Goal: Ask a question: Seek information or help from site administrators or community

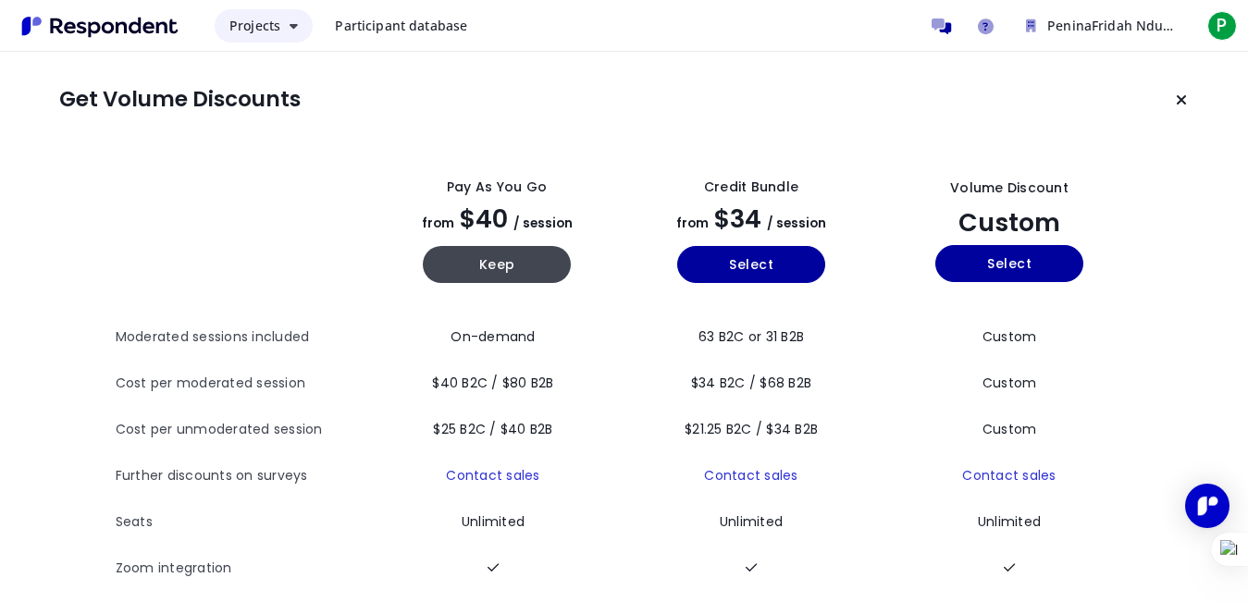
click at [291, 19] on button "Projects" at bounding box center [264, 25] width 98 height 33
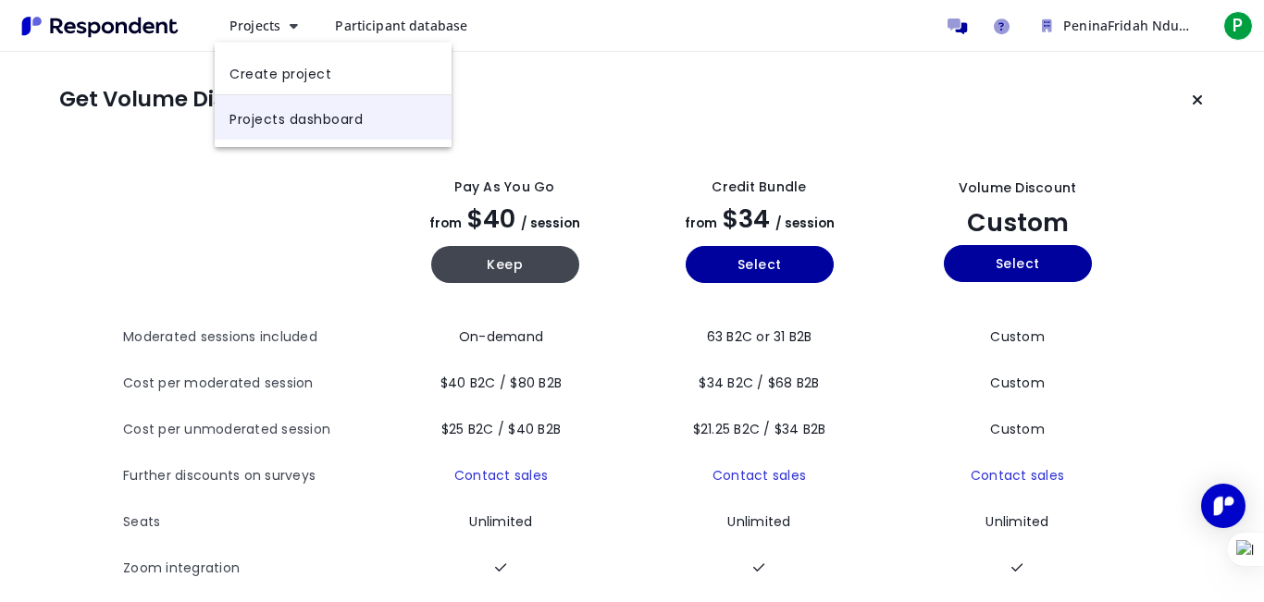
click at [336, 139] on link "Projects dashboard" at bounding box center [333, 117] width 237 height 44
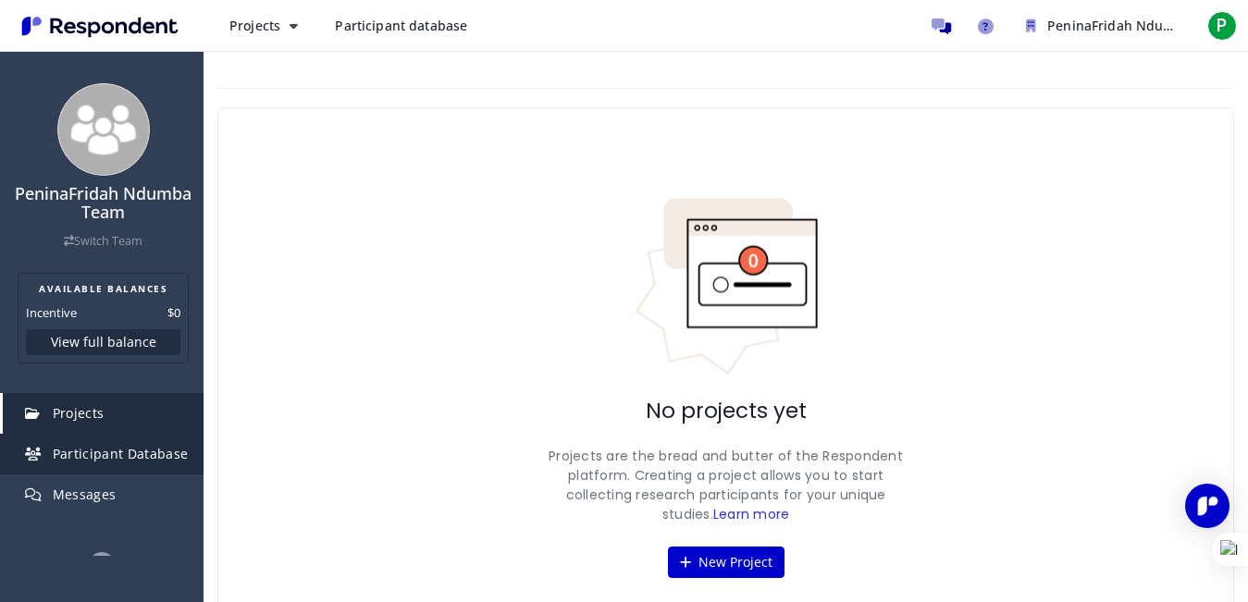
click at [137, 461] on span "Participant Database" at bounding box center [121, 454] width 136 height 18
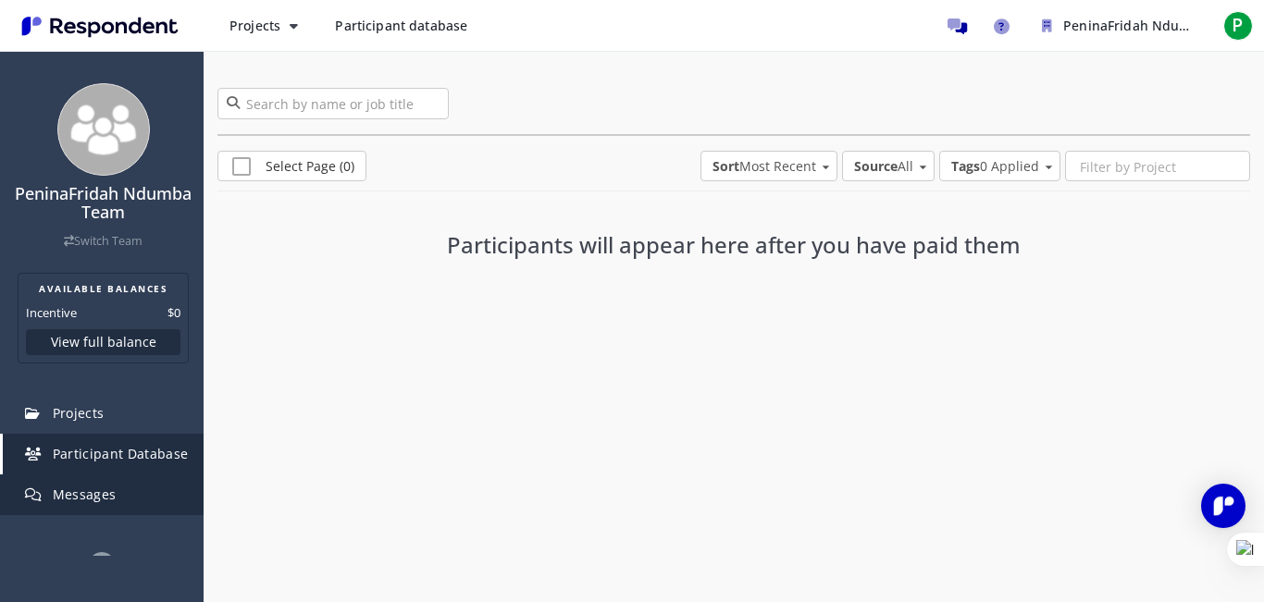
click at [154, 497] on link "Messages" at bounding box center [103, 495] width 201 height 41
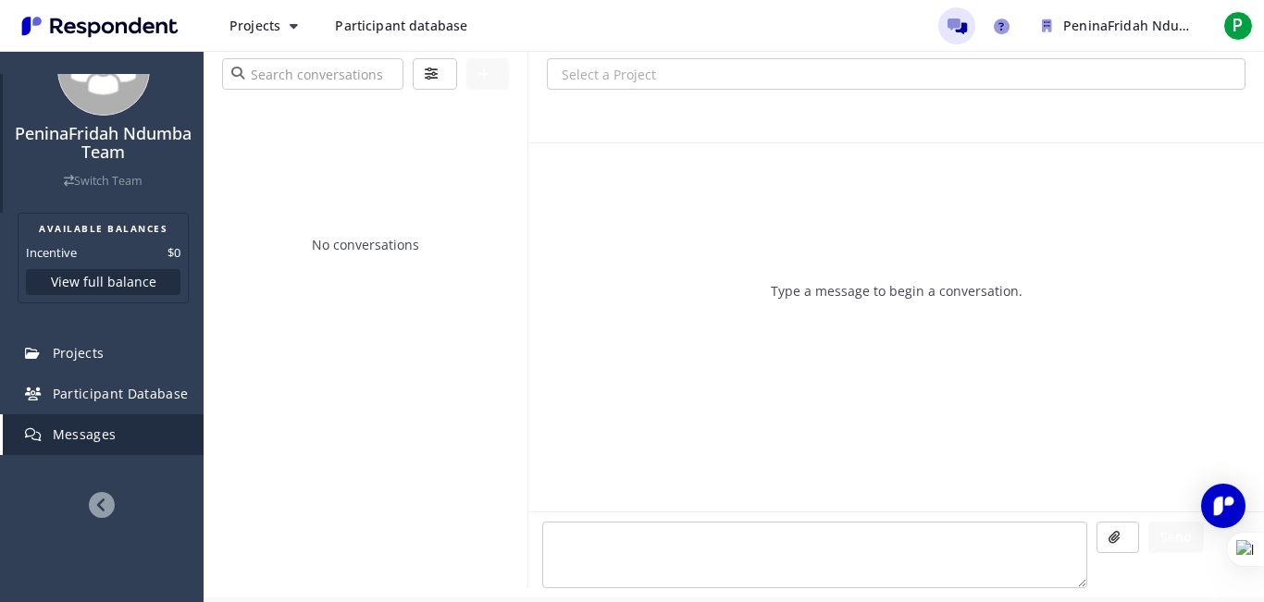
click at [185, 95] on div "PeninaFridah Ndumba Team Switch Team" at bounding box center [103, 113] width 201 height 199
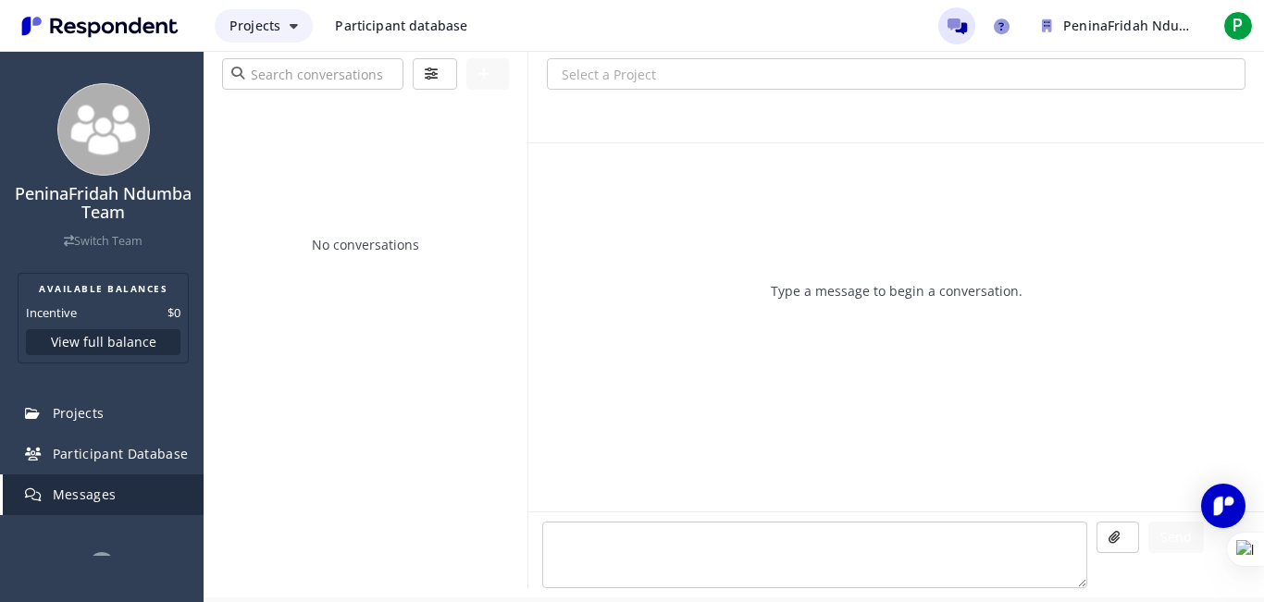
click at [275, 18] on span "Projects" at bounding box center [254, 26] width 51 height 18
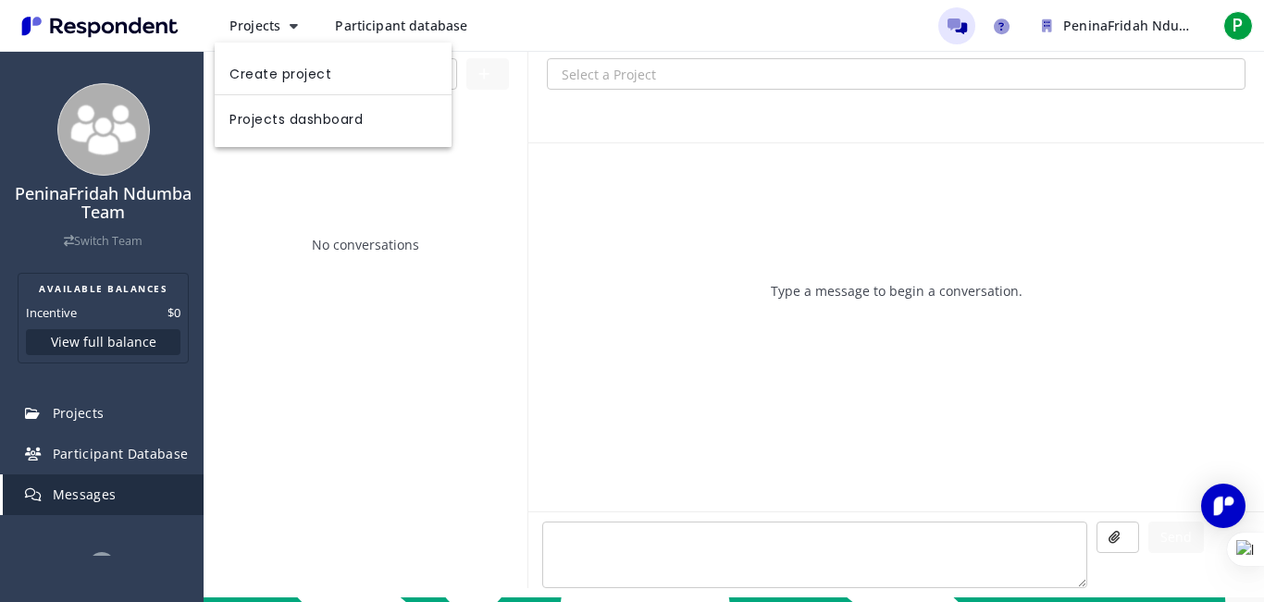
click at [75, 237] on md-backdrop at bounding box center [632, 301] width 1264 height 602
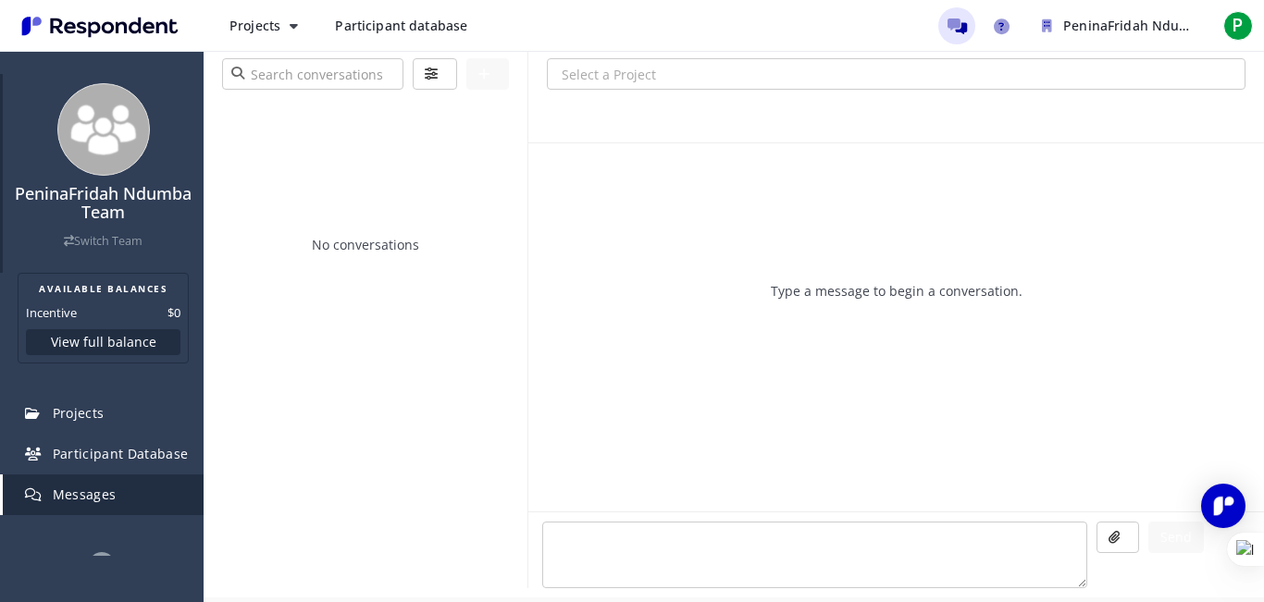
click at [64, 238] on icon at bounding box center [69, 242] width 10 height 12
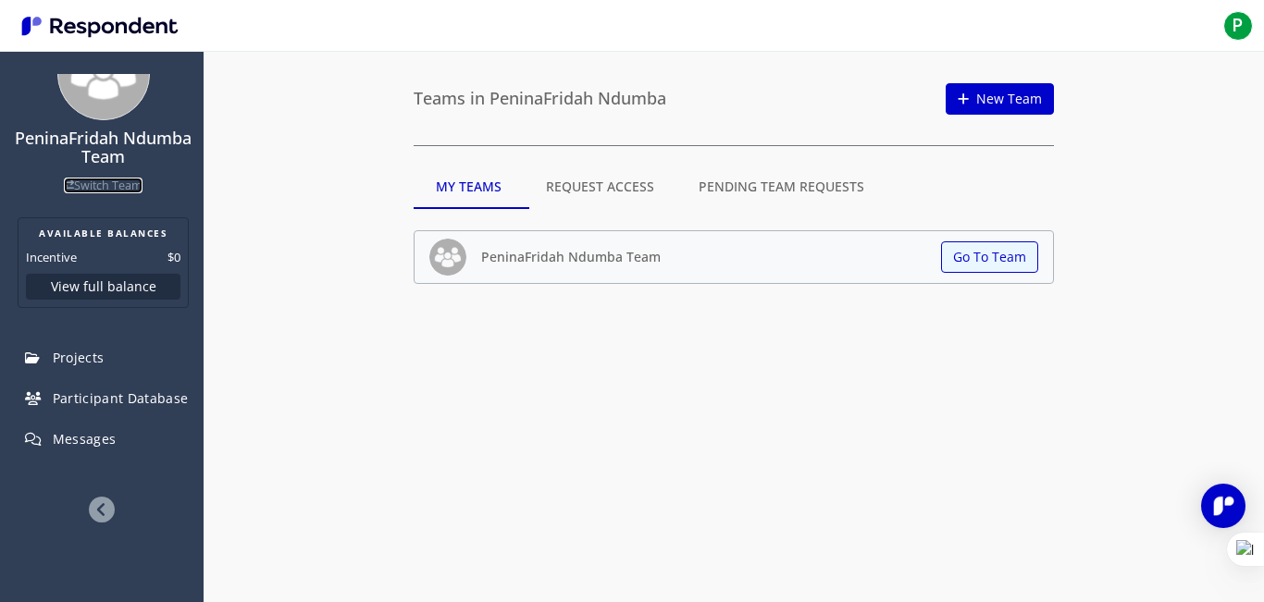
scroll to position [60, 0]
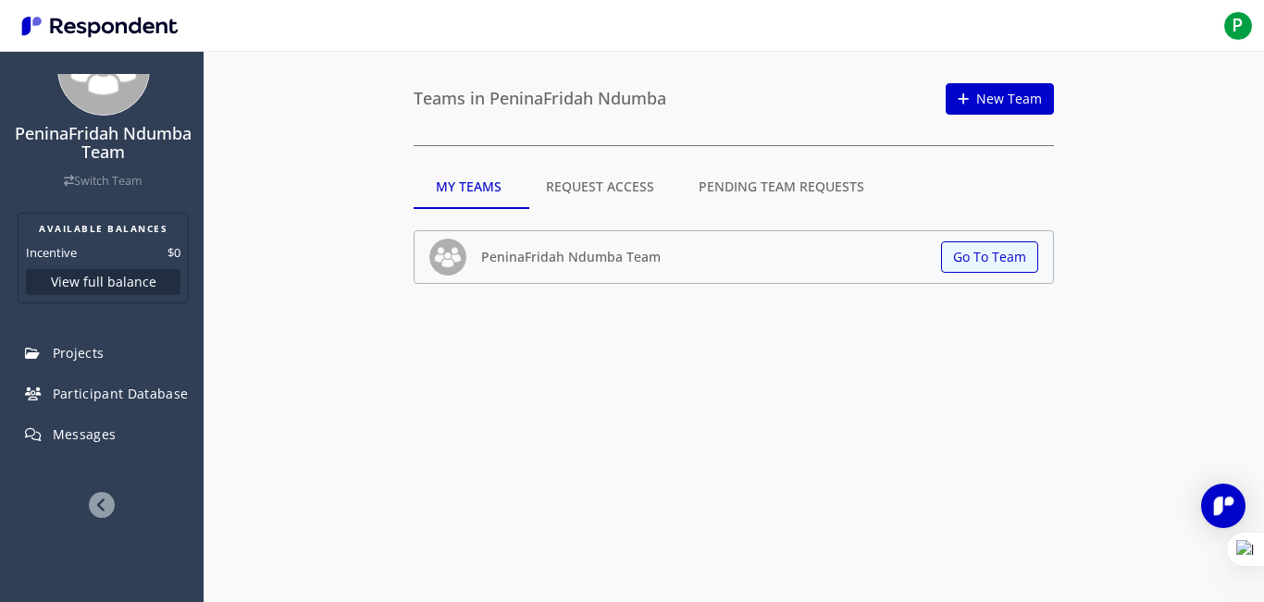
click at [100, 493] on icon at bounding box center [102, 505] width 26 height 26
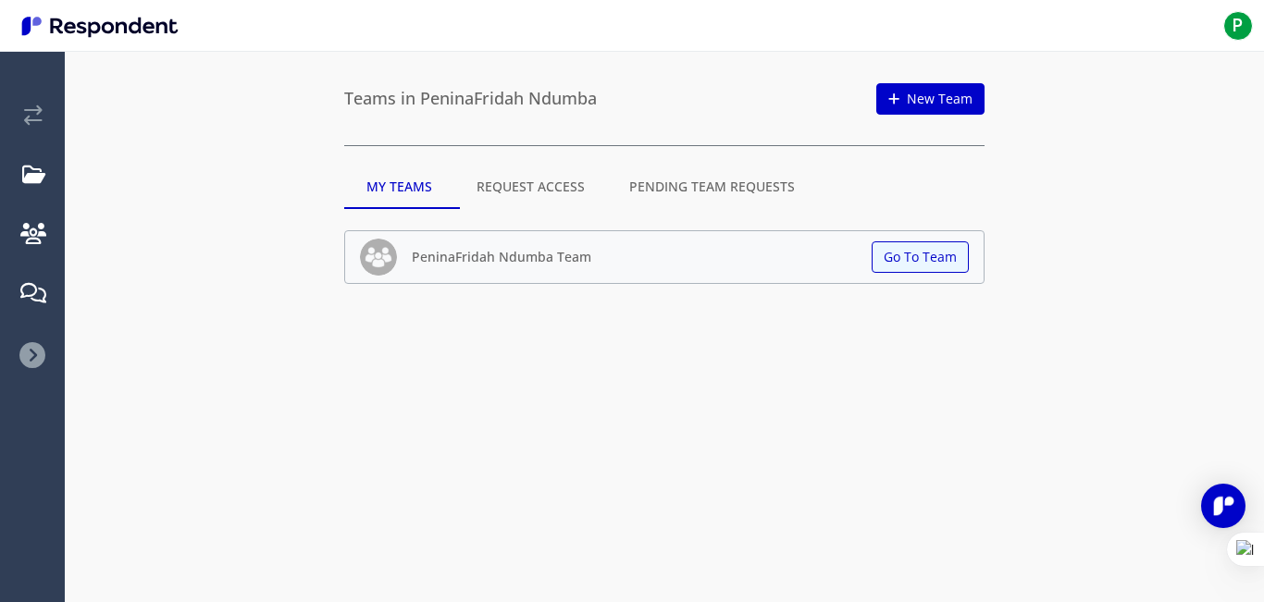
scroll to position [0, 0]
click at [57, 23] on img "Main navigation" at bounding box center [100, 26] width 170 height 31
click at [1228, 514] on img "Open Intercom Messenger" at bounding box center [1223, 506] width 24 height 24
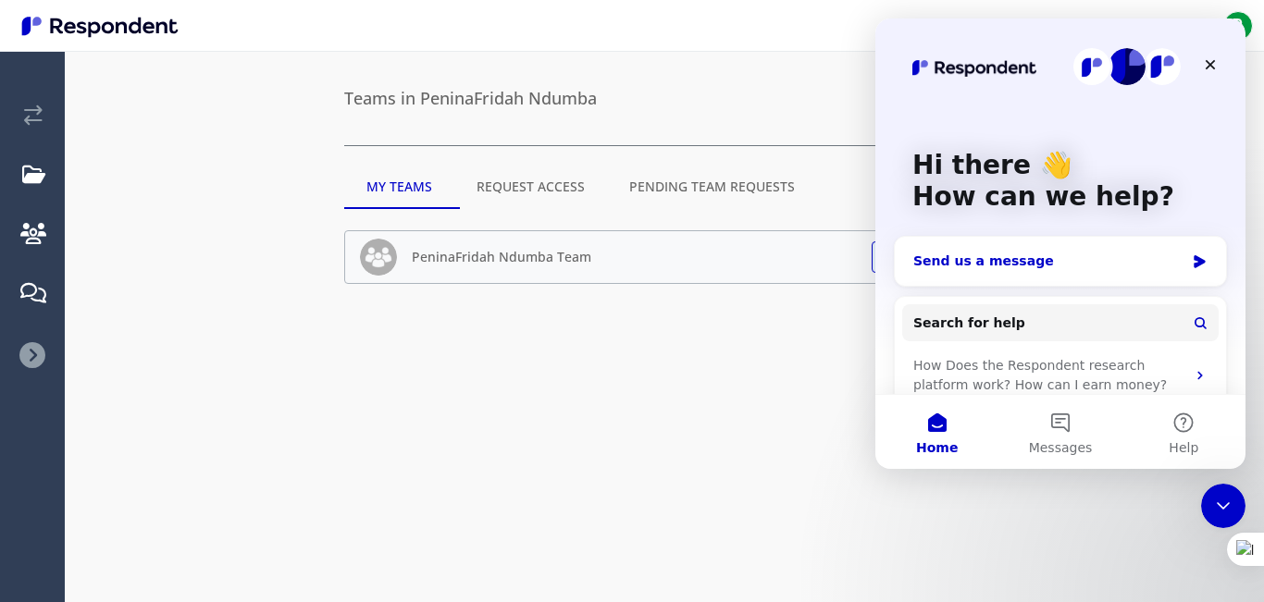
click at [1091, 258] on div "Send us a message" at bounding box center [1048, 261] width 271 height 19
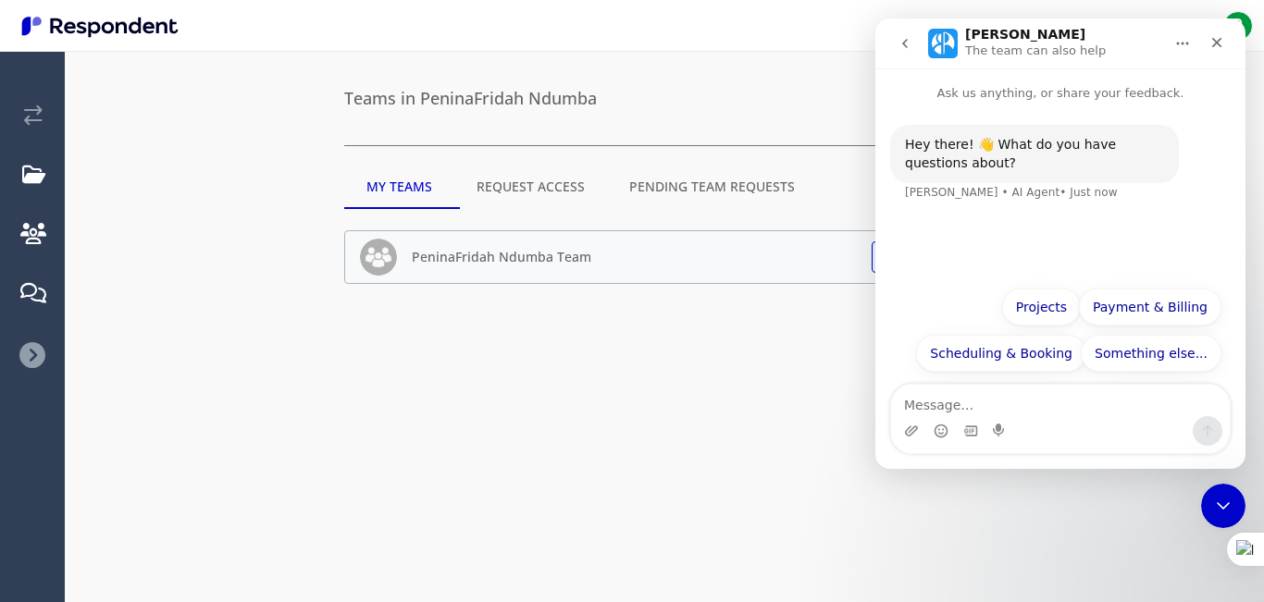
click at [1003, 409] on textarea "Message…" at bounding box center [1060, 400] width 339 height 31
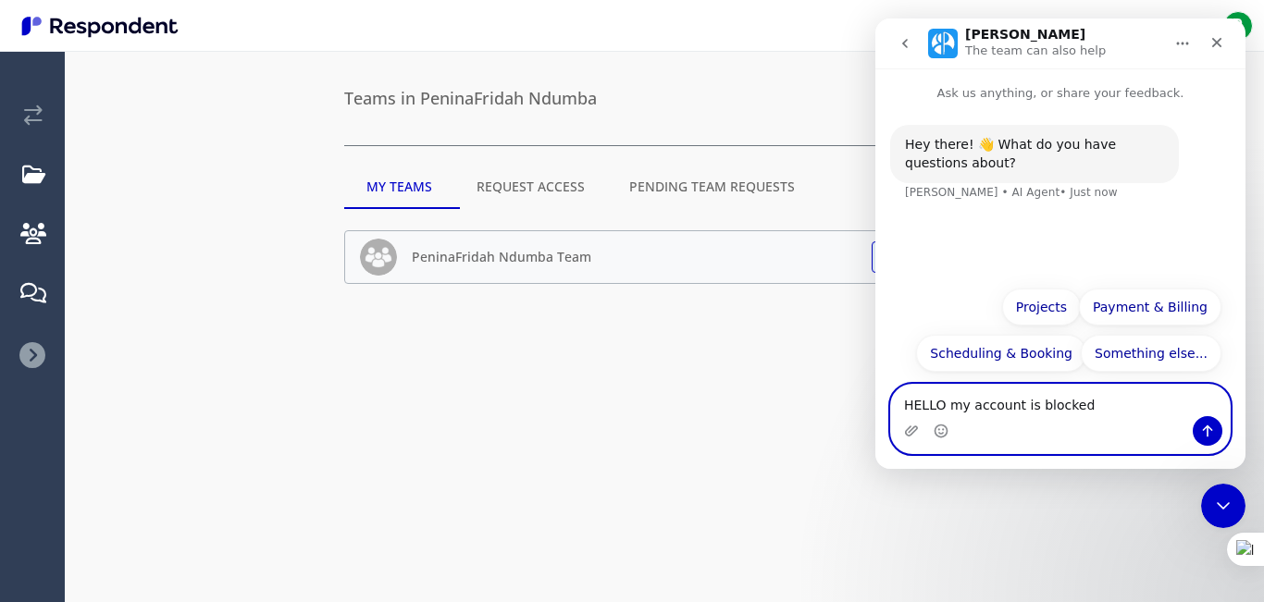
click at [1094, 404] on textarea "HELLO my account is blocked" at bounding box center [1060, 400] width 339 height 31
type textarea "HELLO my account is deactivated"
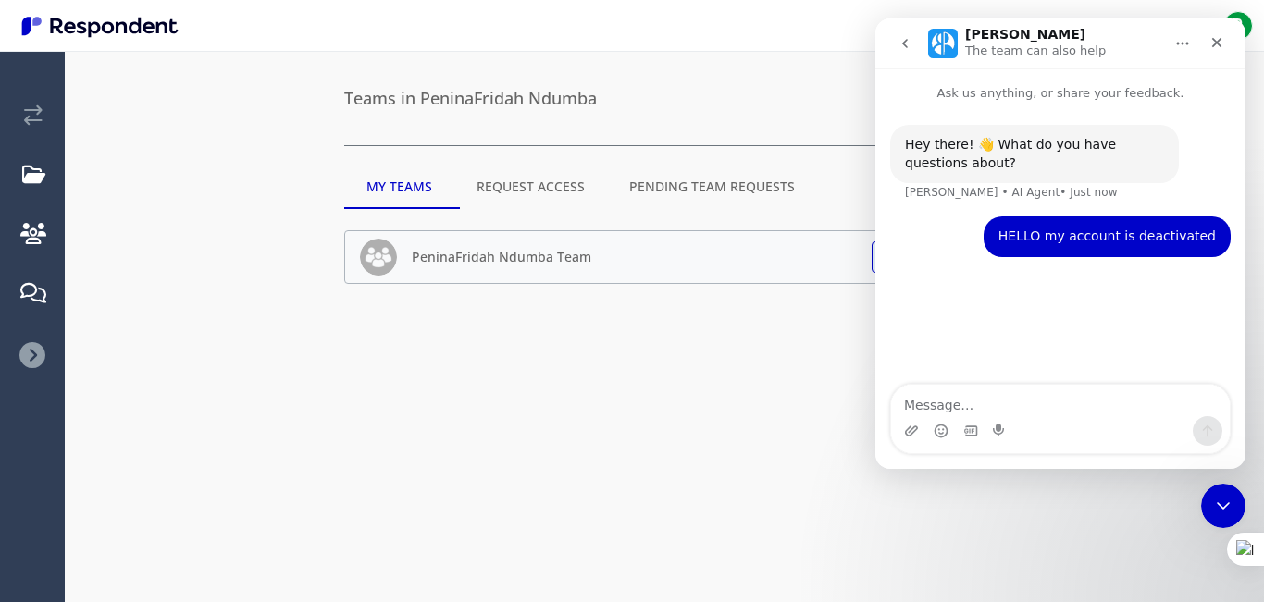
click at [976, 400] on textarea "Message…" at bounding box center [1060, 400] width 339 height 31
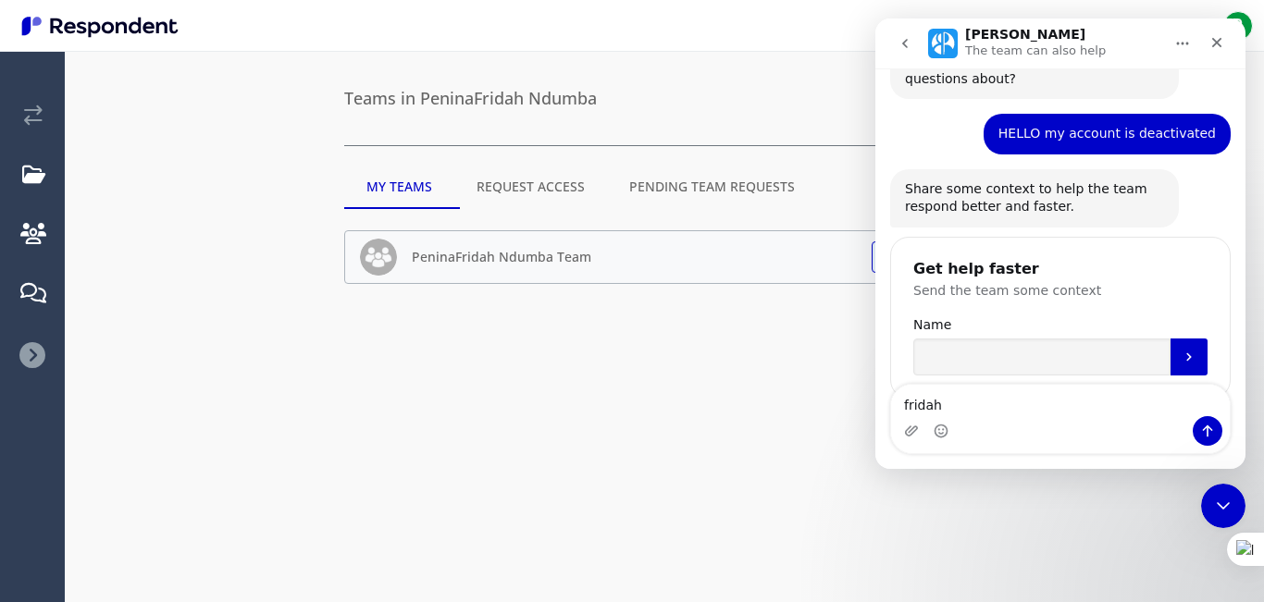
scroll to position [130, 0]
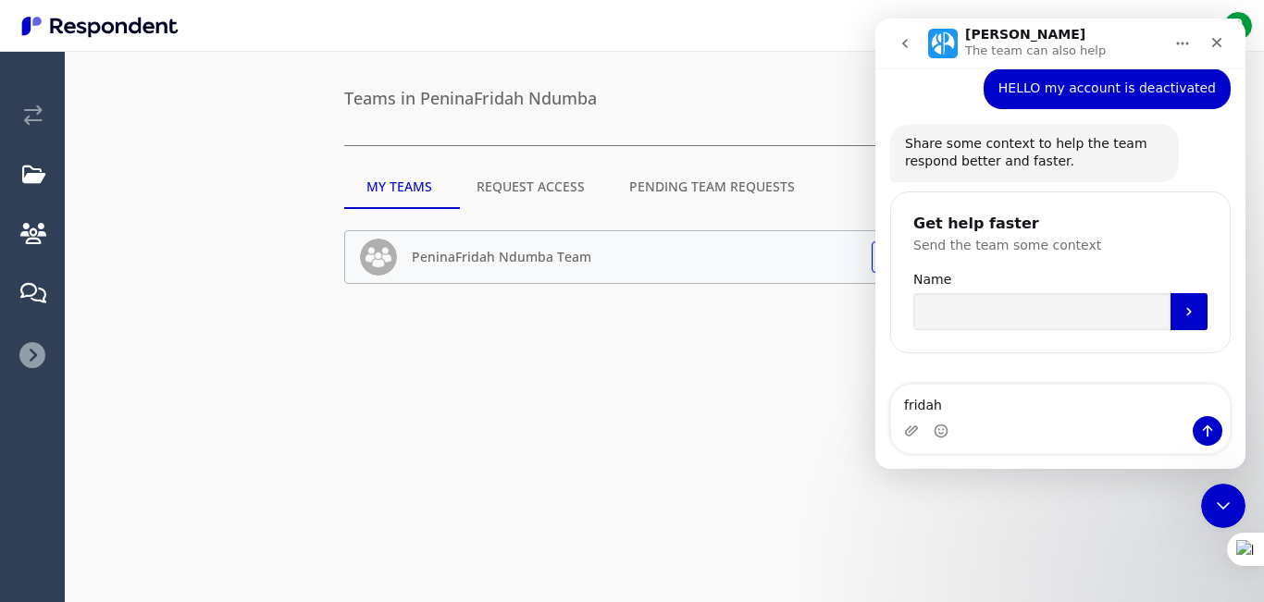
type textarea "fridah"
click at [1020, 320] on input "Name" at bounding box center [1041, 311] width 257 height 37
type input "[PERSON_NAME] [GEOGRAPHIC_DATA] account email [EMAIL_ADDRESS] .com reactivate m…"
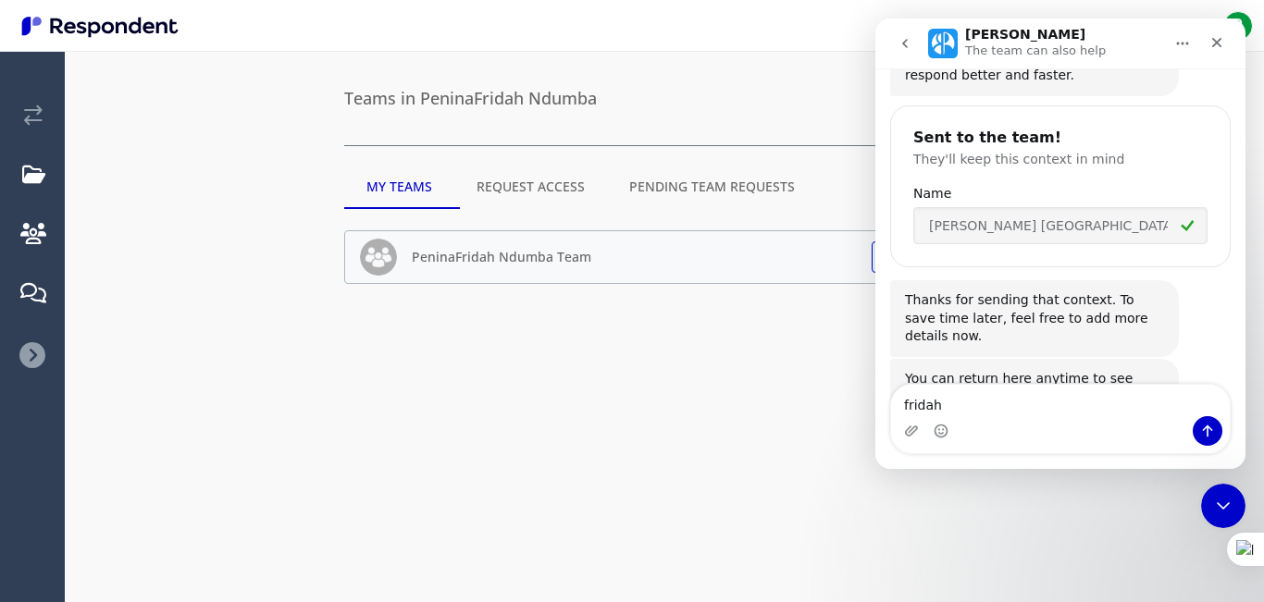
scroll to position [268, 0]
